Goal: Task Accomplishment & Management: Complete application form

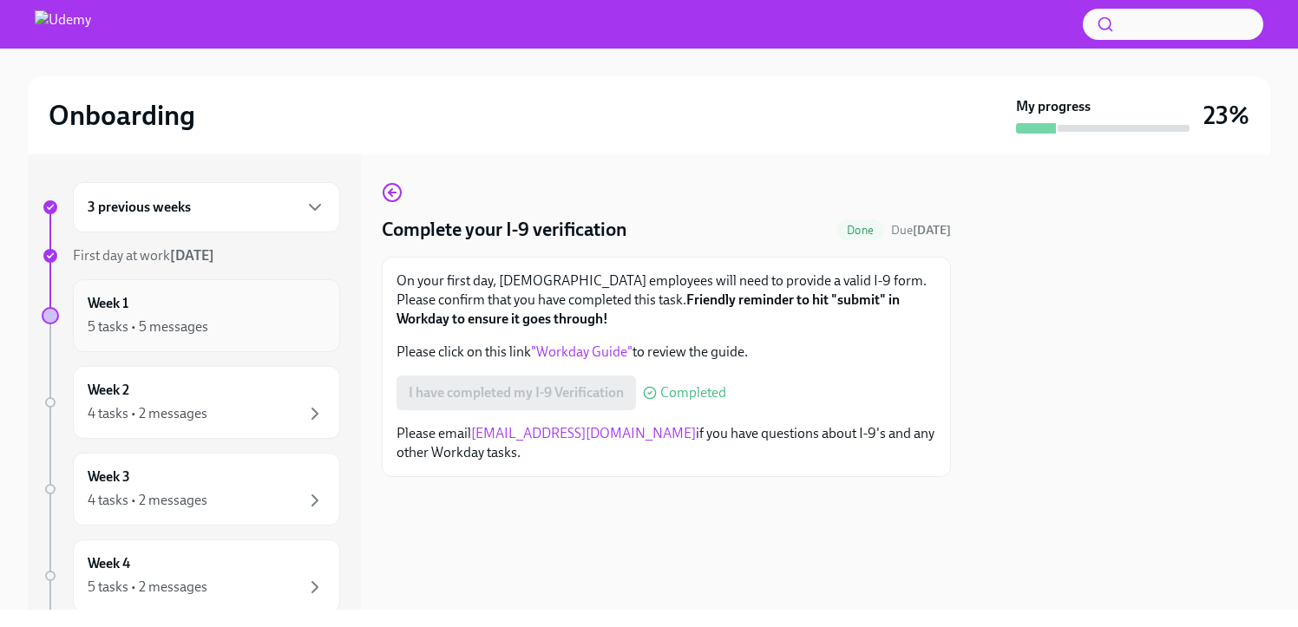
click at [195, 334] on div "5 tasks • 5 messages" at bounding box center [148, 327] width 121 height 19
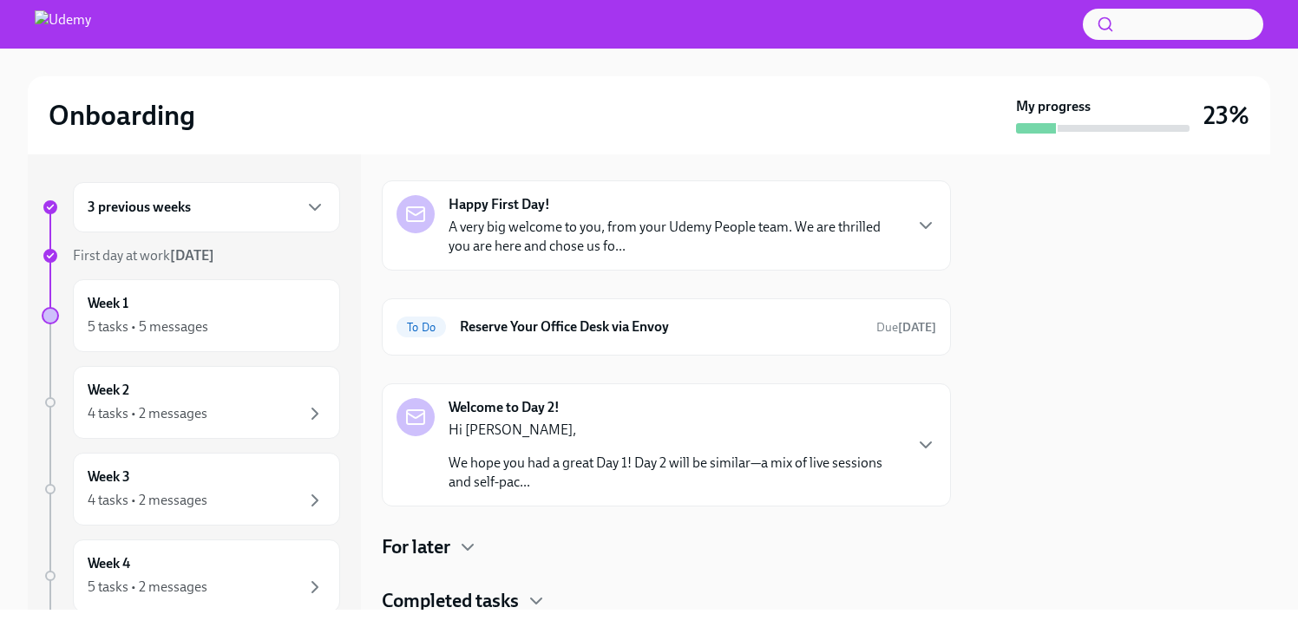
scroll to position [148, 0]
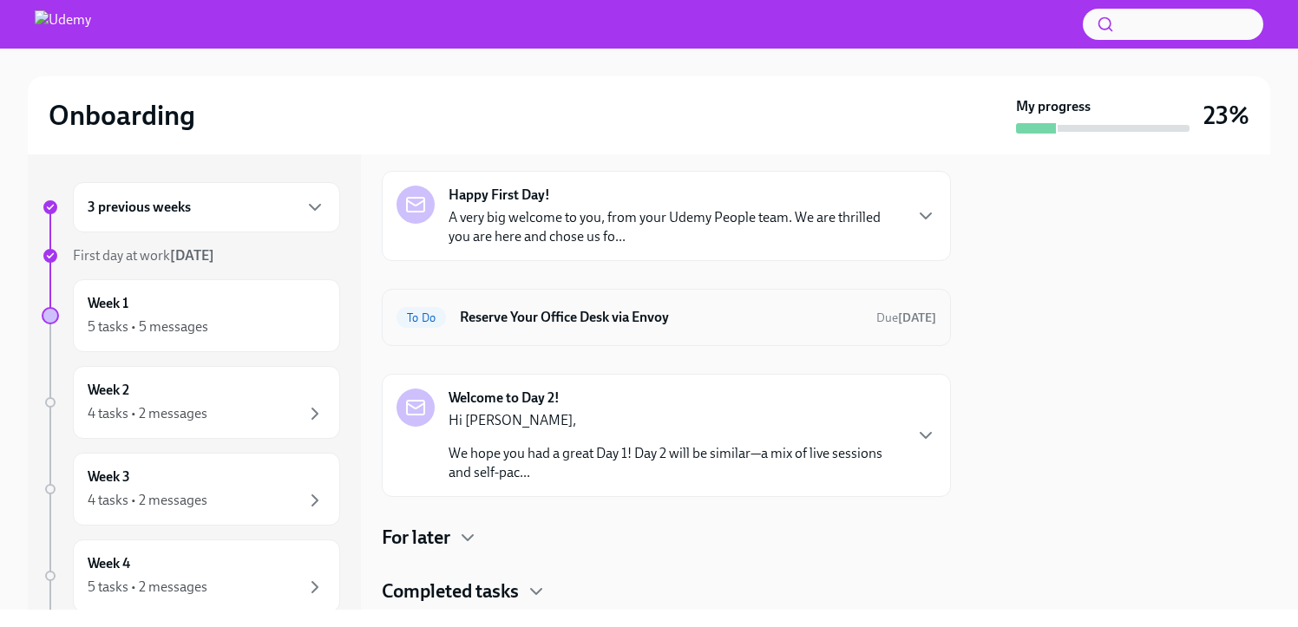
click at [598, 304] on div "To Do Reserve Your Office Desk via Envoy Due in 4 days" at bounding box center [667, 318] width 540 height 28
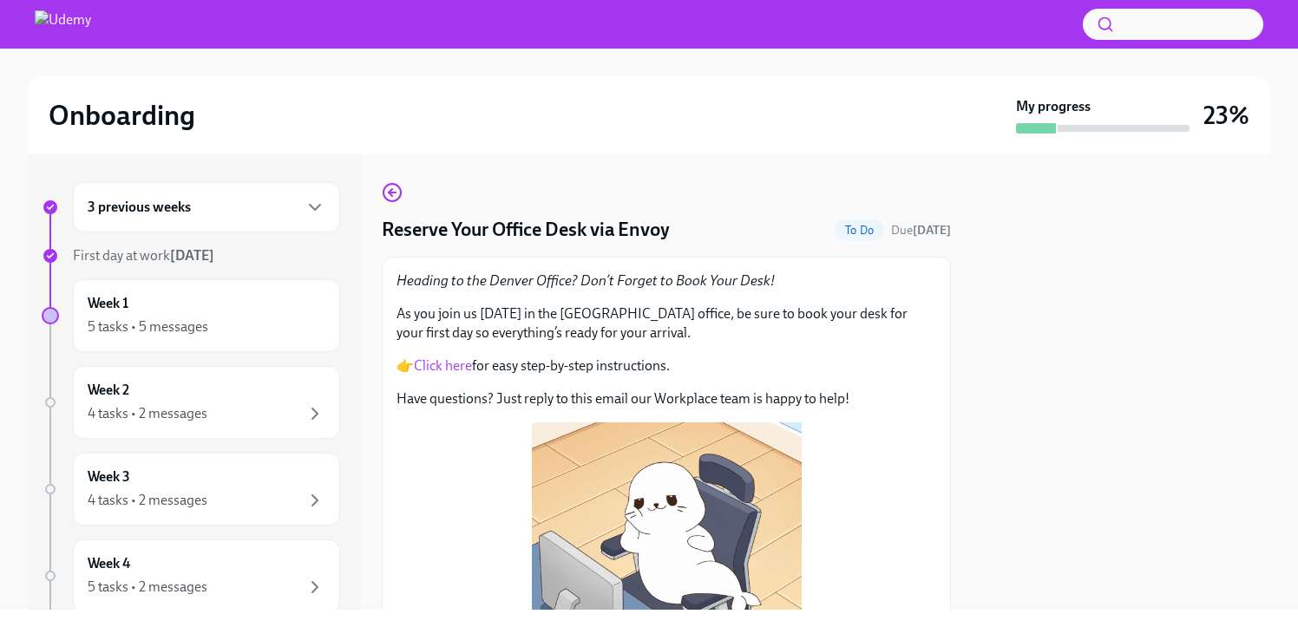
scroll to position [201, 0]
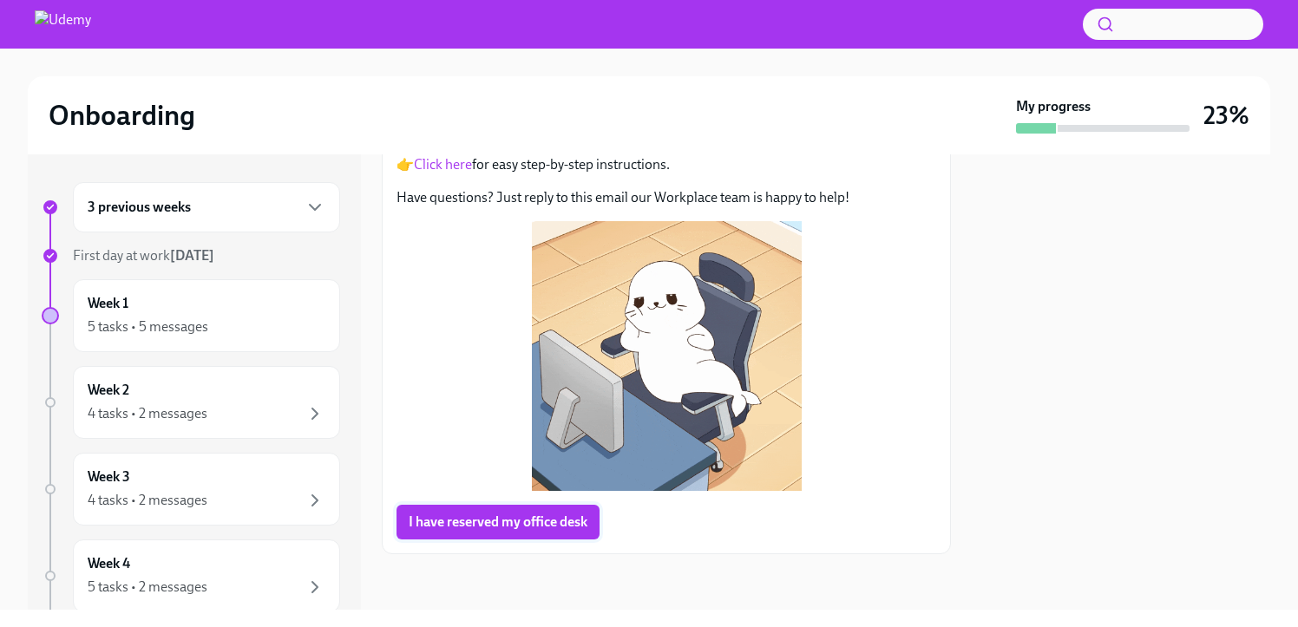
click at [482, 524] on span "I have reserved my office desk" at bounding box center [498, 522] width 179 height 17
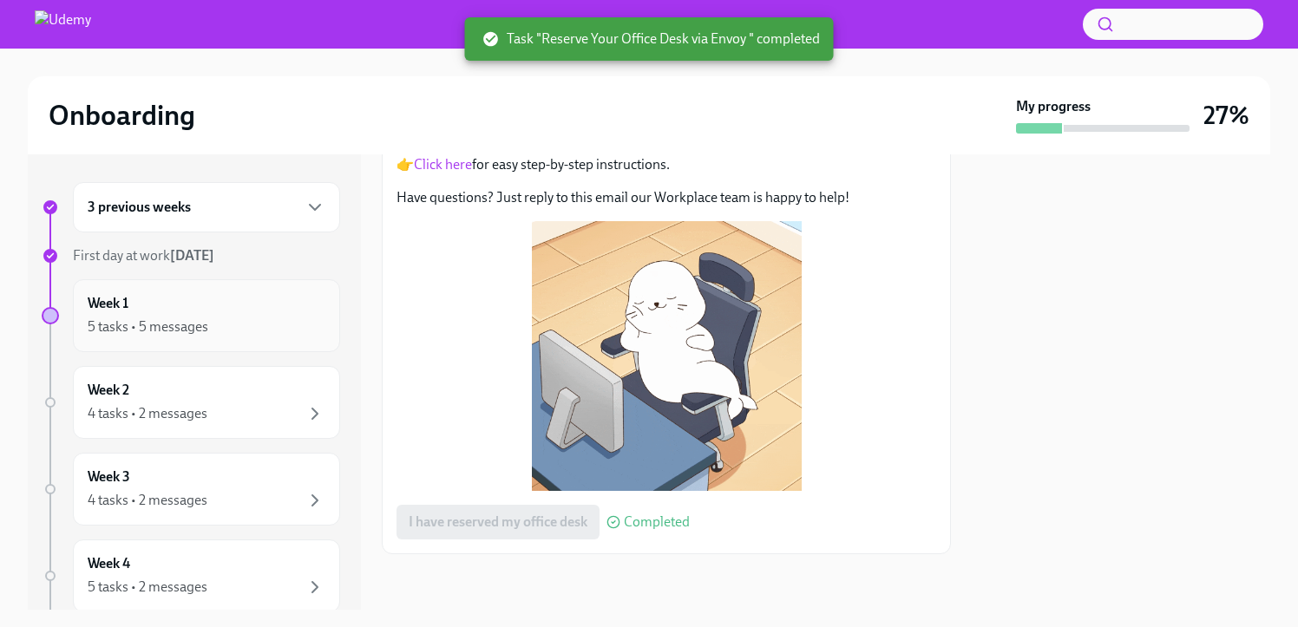
click at [217, 305] on div "Week 1 5 tasks • 5 messages" at bounding box center [207, 315] width 238 height 43
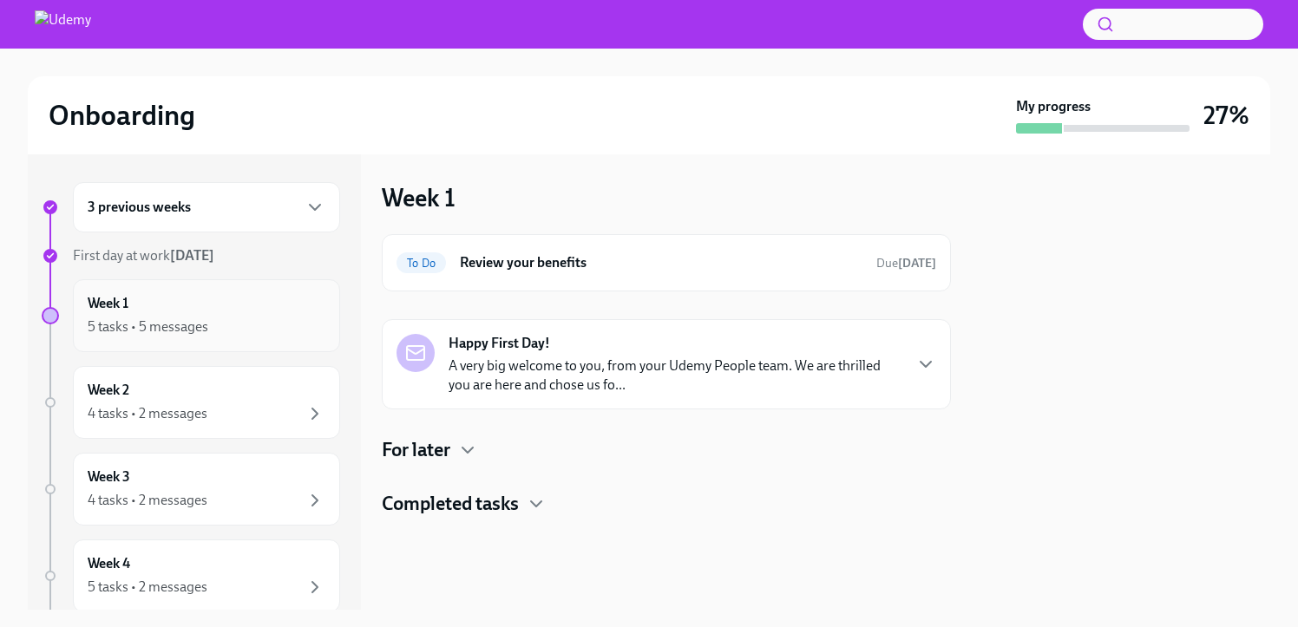
click at [253, 326] on div "5 tasks • 5 messages" at bounding box center [207, 327] width 238 height 21
